Goal: Go to known website: Access a specific website the user already knows

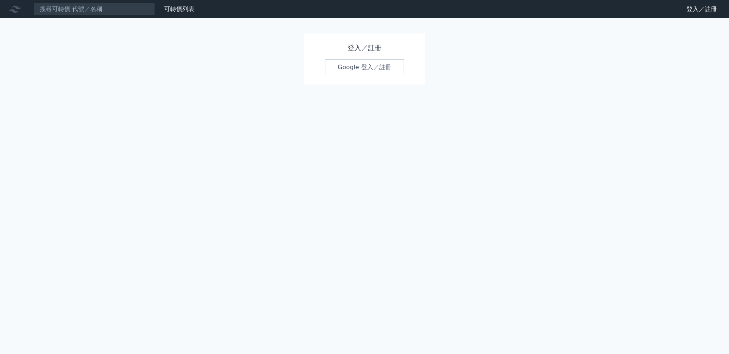
click at [375, 59] on div "登入／註冊 Google 登入／註冊" at bounding box center [365, 58] width 122 height 51
click at [375, 63] on link "Google 登入／註冊" at bounding box center [364, 67] width 79 height 16
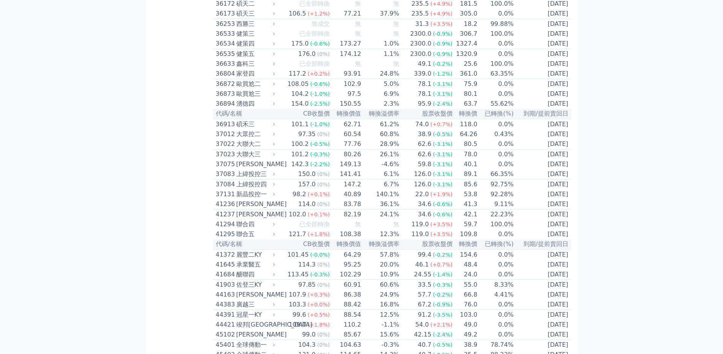
scroll to position [1779, 0]
click at [254, 48] on div "健策四" at bounding box center [254, 43] width 37 height 9
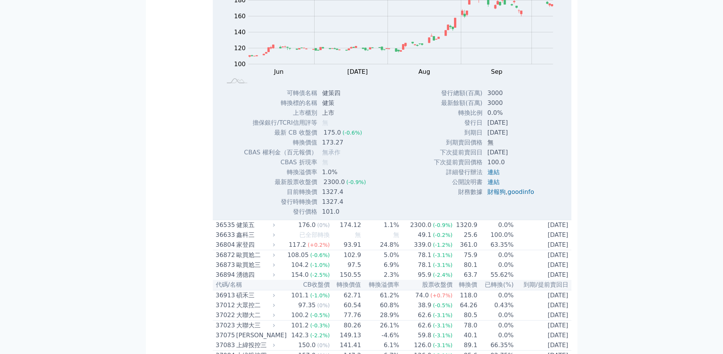
scroll to position [1893, 0]
